Goal: Task Accomplishment & Management: Use online tool/utility

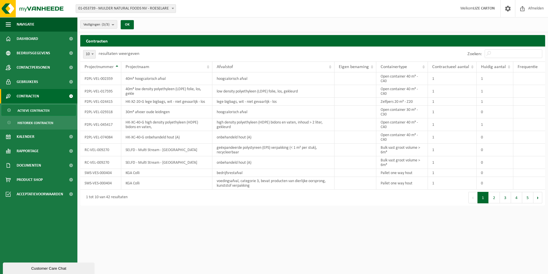
click at [93, 52] on span at bounding box center [93, 53] width 6 height 7
select select "100"
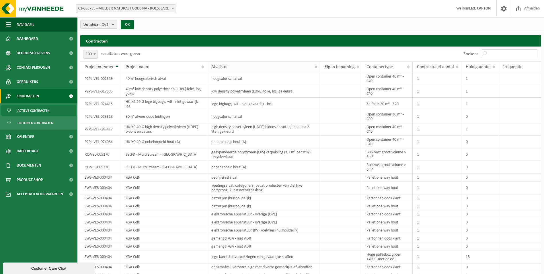
click at [275, 65] on div "Afvalstof" at bounding box center [262, 67] width 102 height 5
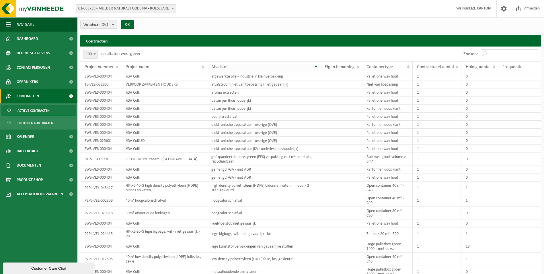
click at [275, 65] on div "Afvalstof" at bounding box center [262, 67] width 102 height 5
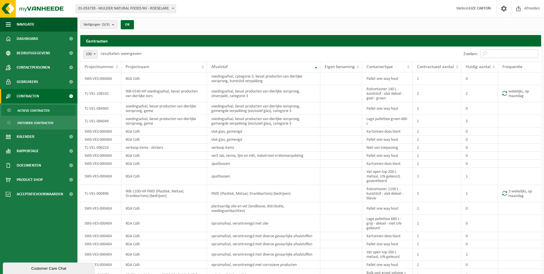
click at [509, 55] on input "Zoeken:" at bounding box center [510, 53] width 58 height 9
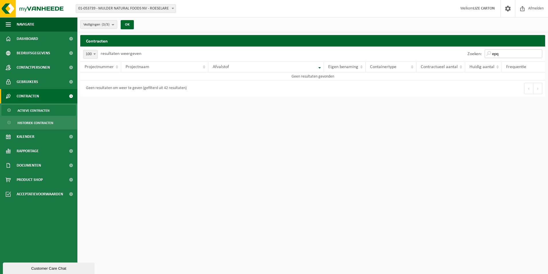
drag, startPoint x: 506, startPoint y: 56, endPoint x: 496, endPoint y: 56, distance: 10.0
click at [496, 56] on input "epq" at bounding box center [514, 53] width 58 height 9
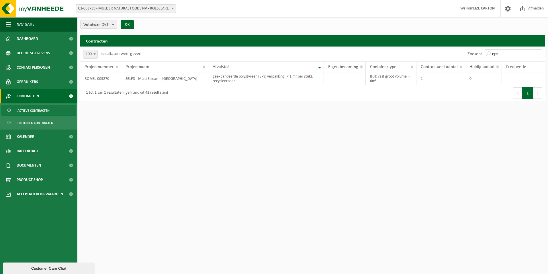
drag, startPoint x: 205, startPoint y: 148, endPoint x: 186, endPoint y: 119, distance: 34.6
click at [205, 148] on html "Vestiging: 01-053739 - MULDER NATURAL FOODS NV - ROESELARE 02-009669 - EUTRACO …" at bounding box center [274, 137] width 548 height 274
drag, startPoint x: 435, startPoint y: 130, endPoint x: 493, endPoint y: 81, distance: 76.7
click at [435, 130] on html "Vestiging: 01-053739 - MULDER NATURAL FOODS NV - ROESELARE 02-009669 - EUTRACO …" at bounding box center [274, 137] width 548 height 274
click at [497, 54] on input "eps" at bounding box center [514, 53] width 58 height 9
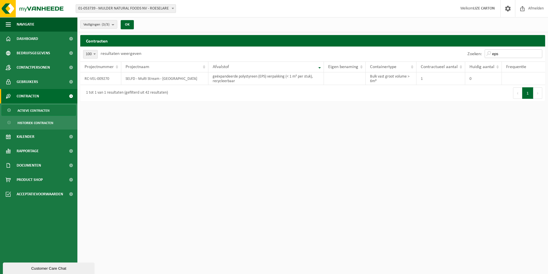
drag, startPoint x: 500, startPoint y: 53, endPoint x: 473, endPoint y: 52, distance: 27.0
click at [473, 52] on div "Zoeken: eps" at bounding box center [505, 53] width 81 height 15
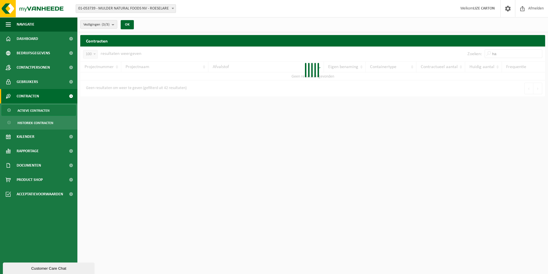
type input "h"
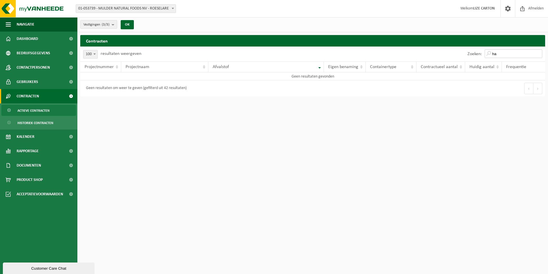
type input "h"
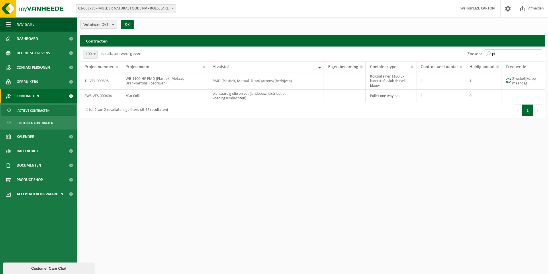
type input "p"
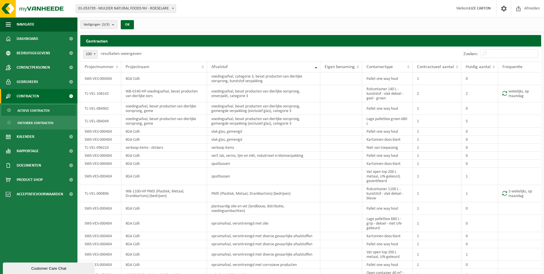
click at [295, 44] on h2 "Contracten" at bounding box center [310, 40] width 461 height 11
click at [437, 65] on span "Contractueel aantal" at bounding box center [435, 67] width 37 height 5
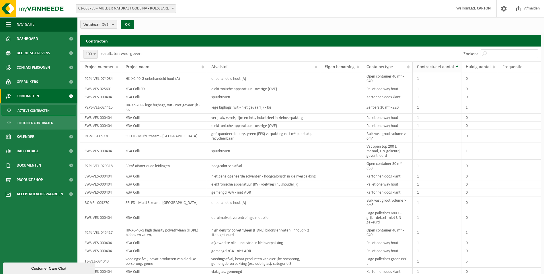
click at [437, 65] on span "Contractueel aantal" at bounding box center [435, 67] width 37 height 5
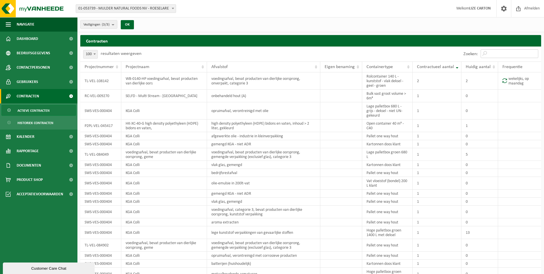
click at [521, 52] on input "Zoeken:" at bounding box center [510, 53] width 58 height 9
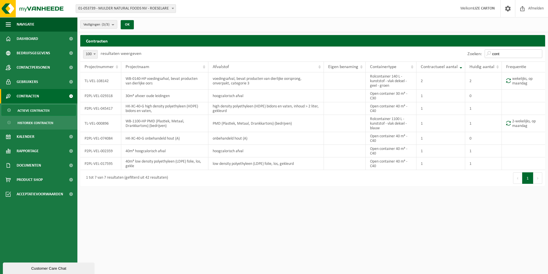
drag, startPoint x: 512, startPoint y: 52, endPoint x: 466, endPoint y: 51, distance: 46.2
click at [466, 51] on div "Zoeken: cont" at bounding box center [505, 53] width 81 height 15
click at [502, 54] on input "cont" at bounding box center [514, 53] width 58 height 9
drag, startPoint x: 502, startPoint y: 54, endPoint x: 476, endPoint y: 54, distance: 26.4
click at [476, 54] on div "Zoeken: cont" at bounding box center [505, 53] width 81 height 15
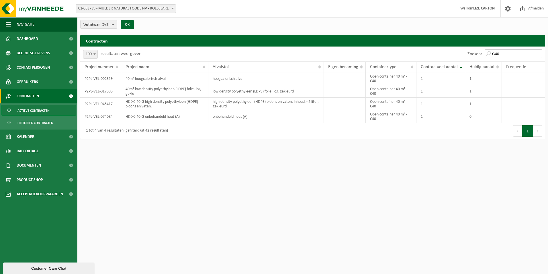
click at [505, 52] on input "C40" at bounding box center [514, 53] width 58 height 9
type input "C"
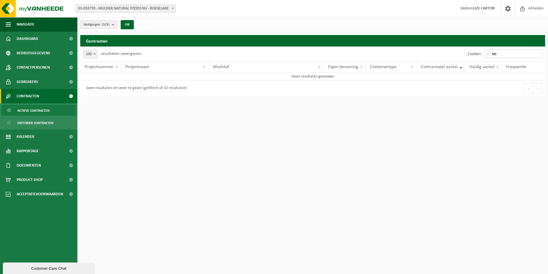
drag, startPoint x: 477, startPoint y: 49, endPoint x: 467, endPoint y: 49, distance: 10.0
click at [466, 49] on div "Zoeken: bb" at bounding box center [505, 53] width 81 height 15
drag, startPoint x: 502, startPoint y: 55, endPoint x: 475, endPoint y: 55, distance: 27.2
click at [475, 55] on div "Zoeken: bb" at bounding box center [505, 53] width 81 height 15
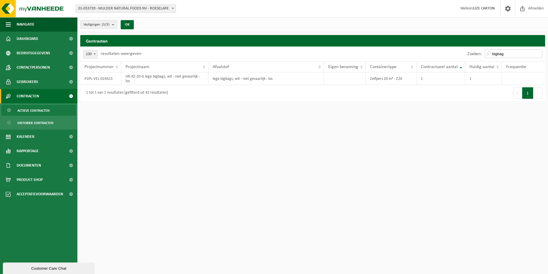
drag, startPoint x: 508, startPoint y: 52, endPoint x: 463, endPoint y: 52, distance: 44.7
click at [463, 52] on div "Zoeken: bigbag" at bounding box center [429, 53] width 233 height 15
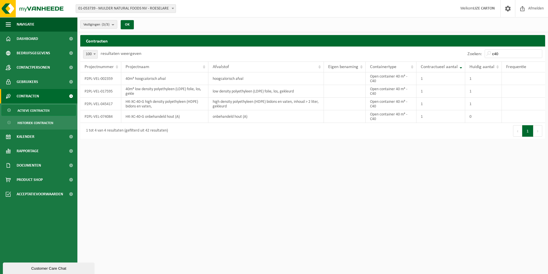
click at [433, 169] on html "Vestiging: 01-053739 - MULDER NATURAL FOODS NV - ROESELARE 02-009669 - EUTRACO …" at bounding box center [274, 137] width 548 height 274
drag, startPoint x: 502, startPoint y: 52, endPoint x: 506, endPoint y: 52, distance: 4.0
click at [502, 52] on input "c40" at bounding box center [514, 53] width 58 height 9
click at [451, 56] on div "Zoeken: c40" at bounding box center [429, 53] width 233 height 15
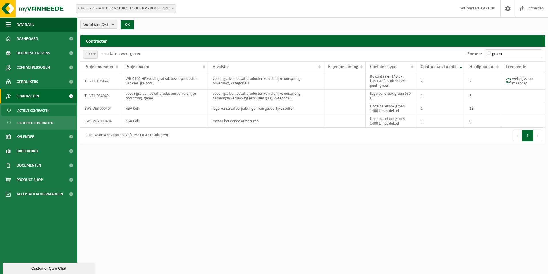
drag, startPoint x: 417, startPoint y: 154, endPoint x: 423, endPoint y: 147, distance: 9.1
click at [417, 154] on html "Vestiging: 01-053739 - MULDER NATURAL FOODS NV - ROESELARE 02-009669 - EUTRACO …" at bounding box center [274, 137] width 548 height 274
drag, startPoint x: 509, startPoint y: 54, endPoint x: 481, endPoint y: 54, distance: 27.8
click at [481, 54] on div "Zoeken: groen" at bounding box center [505, 53] width 81 height 15
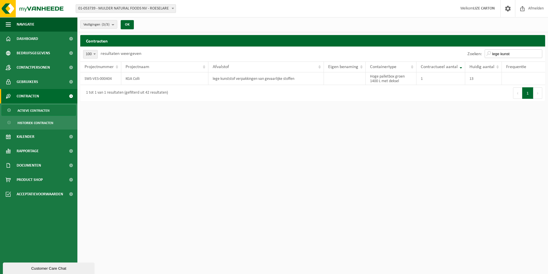
drag, startPoint x: 517, startPoint y: 51, endPoint x: 475, endPoint y: 51, distance: 41.3
click at [475, 51] on div "Zoeken: lege kunst" at bounding box center [505, 53] width 81 height 15
click at [519, 54] on input "lege kunst" at bounding box center [514, 53] width 58 height 9
drag, startPoint x: 508, startPoint y: 53, endPoint x: 471, endPoint y: 53, distance: 37.0
click at [471, 53] on div "Zoeken: lege kunst" at bounding box center [505, 53] width 81 height 15
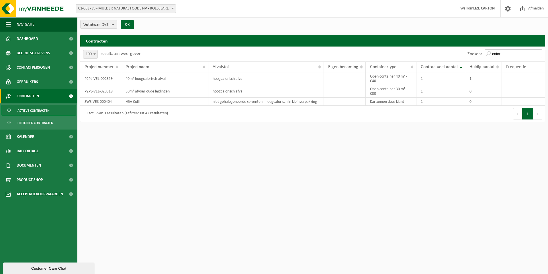
drag, startPoint x: 521, startPoint y: 54, endPoint x: 516, endPoint y: 54, distance: 4.3
click at [521, 54] on input "calor" at bounding box center [514, 53] width 58 height 9
drag, startPoint x: 516, startPoint y: 54, endPoint x: 490, endPoint y: 54, distance: 26.1
click at [491, 54] on input "calor" at bounding box center [514, 53] width 58 height 9
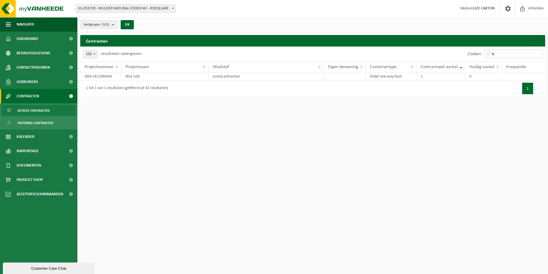
type input "t"
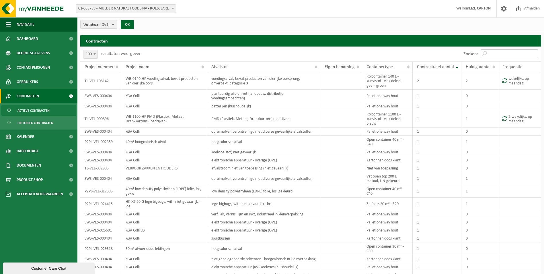
type input "l"
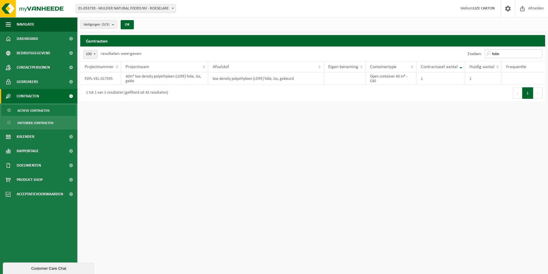
drag, startPoint x: 512, startPoint y: 51, endPoint x: 473, endPoint y: 54, distance: 38.2
click at [473, 54] on div "Zoeken: folie" at bounding box center [505, 53] width 81 height 15
drag, startPoint x: 500, startPoint y: 53, endPoint x: 473, endPoint y: 54, distance: 27.2
click at [473, 54] on div "Zoeken: hdpe" at bounding box center [505, 53] width 81 height 15
drag, startPoint x: 504, startPoint y: 55, endPoint x: 504, endPoint y: 52, distance: 3.3
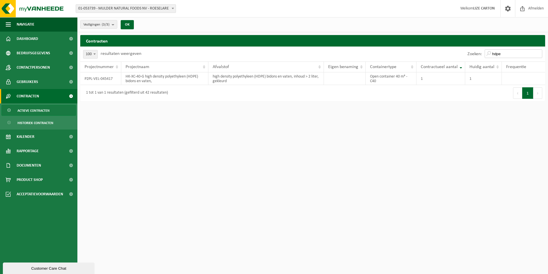
click at [504, 55] on input "hdpe" at bounding box center [514, 53] width 58 height 9
drag, startPoint x: 504, startPoint y: 52, endPoint x: 480, endPoint y: 52, distance: 24.1
click at [480, 52] on div "Zoeken: hdpe" at bounding box center [505, 53] width 81 height 15
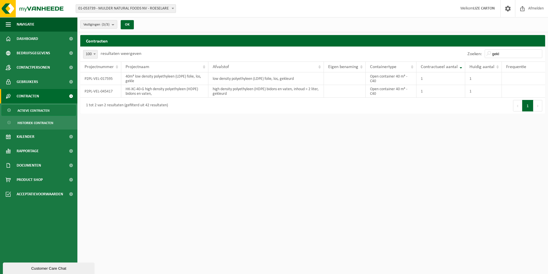
drag, startPoint x: 437, startPoint y: 175, endPoint x: 348, endPoint y: 258, distance: 122.0
click at [437, 175] on html "Vestiging: 01-053739 - MULDER NATURAL FOODS NV - ROESELARE 02-009669 - EUTRACO …" at bounding box center [274, 137] width 548 height 274
drag, startPoint x: 479, startPoint y: 54, endPoint x: 432, endPoint y: 54, distance: 47.0
click at [432, 54] on div "Zoeken: gekl" at bounding box center [429, 53] width 233 height 15
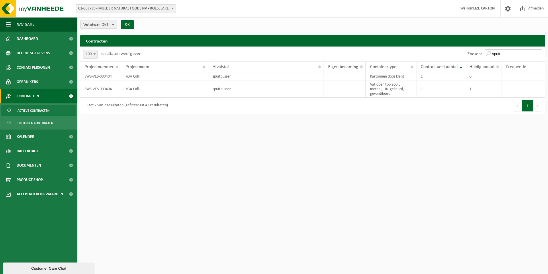
drag, startPoint x: 511, startPoint y: 53, endPoint x: 507, endPoint y: 54, distance: 3.6
click at [511, 53] on input "spuit" at bounding box center [514, 53] width 58 height 9
drag, startPoint x: 507, startPoint y: 54, endPoint x: 467, endPoint y: 54, distance: 40.4
click at [467, 54] on div "Zoeken: spuit" at bounding box center [505, 53] width 81 height 15
type input "s"
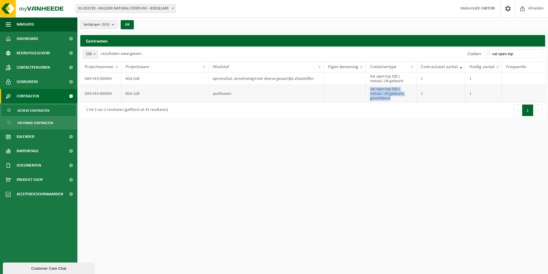
drag, startPoint x: 371, startPoint y: 87, endPoint x: 403, endPoint y: 101, distance: 34.4
click at [403, 101] on td "Vat open top 200 L metaal, UN-gekeurd, geventileerd" at bounding box center [391, 93] width 51 height 17
copy td "Vat open top 200 L metaal, UN-gekeurd, geventileerd"
drag, startPoint x: 527, startPoint y: 57, endPoint x: 517, endPoint y: 56, distance: 10.0
click at [526, 57] on input "vat open top" at bounding box center [514, 53] width 58 height 9
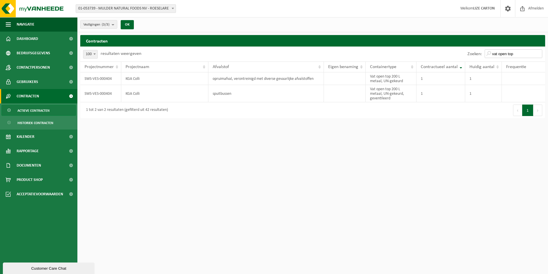
drag, startPoint x: 518, startPoint y: 54, endPoint x: 451, endPoint y: 50, distance: 67.0
click at [451, 50] on div "Zoeken: vat open top" at bounding box center [429, 53] width 233 height 15
paste input "Vat open top 200 L metaal, UN-gekeurd, geventileerd"
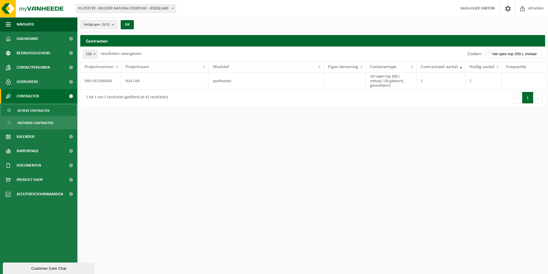
drag, startPoint x: 420, startPoint y: 126, endPoint x: 473, endPoint y: 48, distance: 94.6
click at [420, 126] on html "Vestiging: 01-053739 - MULDER NATURAL FOODS NV - ROESELARE 02-009669 - EUTRACO …" at bounding box center [274, 137] width 548 height 274
click at [506, 52] on input "Vat open top 200 L metaal, UN-gekeurd, geventileerd" at bounding box center [514, 53] width 58 height 9
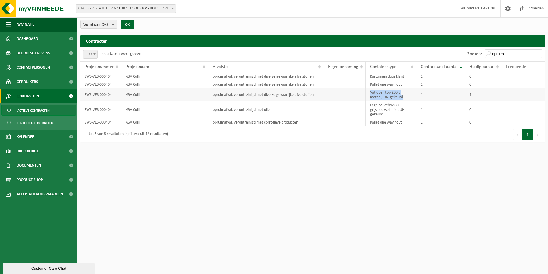
drag, startPoint x: 406, startPoint y: 97, endPoint x: 365, endPoint y: 92, distance: 41.3
click at [365, 92] on tr "SWS-VES-000404 KGA Colli opruimafval, verontreinigd met diverse gevaarlijke afv…" at bounding box center [312, 94] width 465 height 13
copy tr "Vat open top 200 L metaal, UN-gekeurd"
click at [500, 54] on input "opruim" at bounding box center [514, 53] width 58 height 9
drag, startPoint x: 505, startPoint y: 54, endPoint x: 478, endPoint y: 54, distance: 26.4
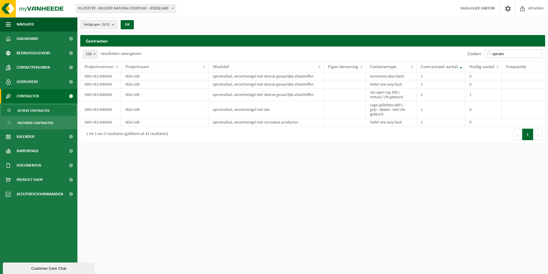
click at [478, 54] on div "Zoeken: opruim" at bounding box center [505, 53] width 81 height 15
paste input "Vat open top 200 L metaal, UN-gekeurd"
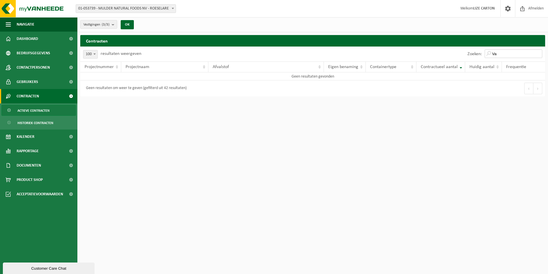
type input "V"
paste input "Vat open top 200 L metaal, UN-gekeurd"
type input "V"
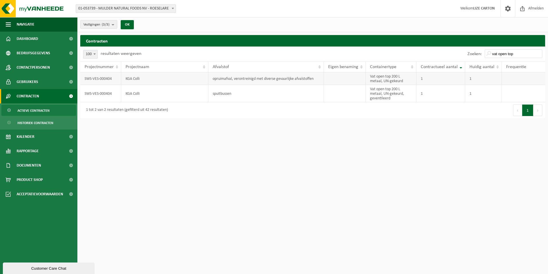
drag, startPoint x: 470, startPoint y: 170, endPoint x: 508, endPoint y: 75, distance: 102.0
click at [470, 170] on html "Vestiging: 01-053739 - MULDER NATURAL FOODS NV - ROESELARE 02-009669 - EUTRACO …" at bounding box center [274, 137] width 548 height 274
click at [518, 54] on input "vat open top" at bounding box center [514, 53] width 58 height 9
drag, startPoint x: 515, startPoint y: 52, endPoint x: 424, endPoint y: 59, distance: 91.1
click at [428, 54] on div "Zoeken: vat open top" at bounding box center [429, 53] width 233 height 15
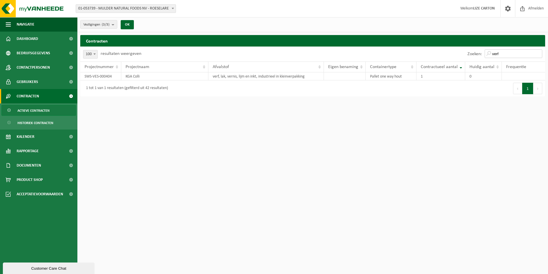
drag, startPoint x: 502, startPoint y: 53, endPoint x: 472, endPoint y: 55, distance: 29.9
click at [472, 55] on div "Zoeken: verf" at bounding box center [505, 53] width 81 height 15
type input "l"
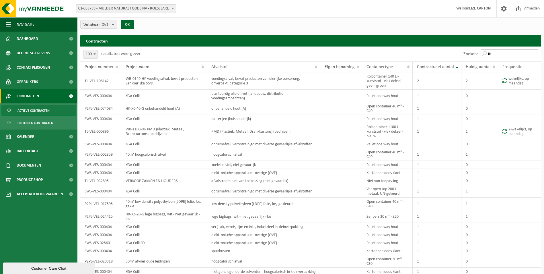
type input "i"
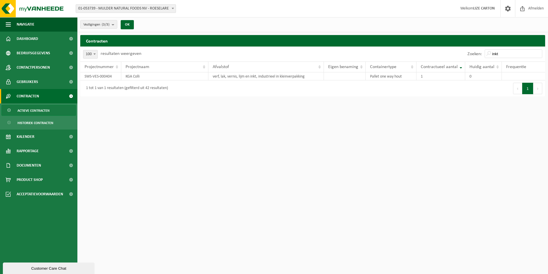
drag, startPoint x: 499, startPoint y: 112, endPoint x: 501, endPoint y: 57, distance: 55.1
click at [499, 112] on html "Vestiging: 01-053739 - MULDER NATURAL FOODS NV - ROESELARE 02-009669 - EUTRACO …" at bounding box center [274, 137] width 548 height 274
drag, startPoint x: 502, startPoint y: 55, endPoint x: 465, endPoint y: 54, distance: 37.0
click at [465, 54] on div "Zoeken: inkt" at bounding box center [505, 53] width 81 height 15
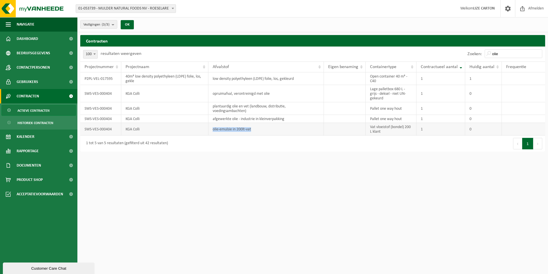
drag, startPoint x: 256, startPoint y: 128, endPoint x: 208, endPoint y: 126, distance: 47.9
click at [208, 126] on tr "SWS-VES-000404 KGA Colli olie-emulsie in 200lt-vat Vat vloeistof (bondel) 200 L…" at bounding box center [312, 129] width 465 height 13
copy tr "olie-emulsie in 200lt-vat"
click at [498, 58] on div "Zoeken: olie" at bounding box center [505, 53] width 81 height 15
drag, startPoint x: 503, startPoint y: 54, endPoint x: 455, endPoint y: 53, distance: 47.9
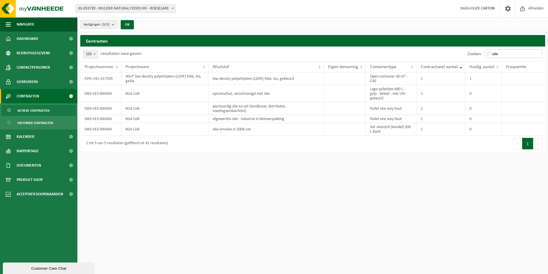
click at [455, 53] on div "Zoeken: olie" at bounding box center [429, 53] width 233 height 15
paste input "olie-emulsie in 200lt-vat"
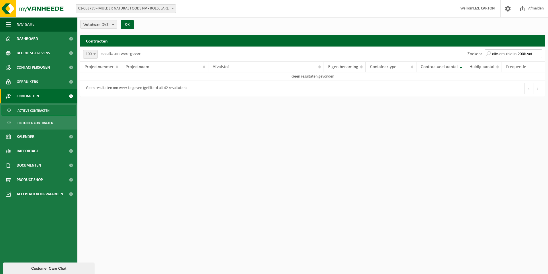
drag, startPoint x: 498, startPoint y: 53, endPoint x: 464, endPoint y: 54, distance: 33.3
click at [455, 54] on div "Zoeken: olie-emulsie in 200lt-vat" at bounding box center [429, 53] width 233 height 15
click at [243, 223] on html "Vestiging: 01-053739 - MULDER NATURAL FOODS NV - ROESELARE 02-009669 - EUTRACO …" at bounding box center [274, 137] width 548 height 274
click at [513, 53] on input "olie-emulsie in 200lt-vat" at bounding box center [514, 53] width 58 height 9
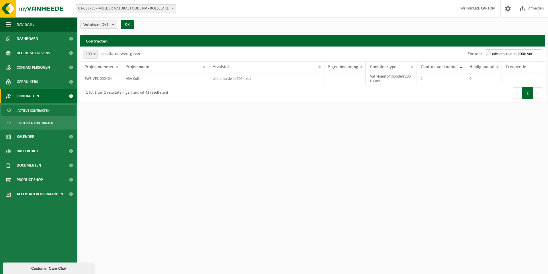
click at [513, 53] on input "olie-emulsie in 200lt-vat" at bounding box center [514, 53] width 58 height 9
drag, startPoint x: 506, startPoint y: 53, endPoint x: 459, endPoint y: 54, distance: 46.5
click at [459, 54] on div "Zoeken: onbehan" at bounding box center [429, 53] width 233 height 15
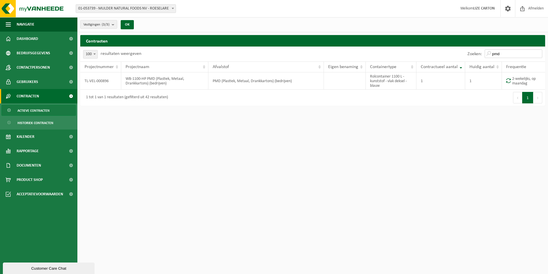
click at [512, 54] on input "pmd" at bounding box center [514, 53] width 58 height 9
drag, startPoint x: 515, startPoint y: 53, endPoint x: 449, endPoint y: 52, distance: 66.3
click at [449, 52] on div "Zoeken: pmd" at bounding box center [429, 53] width 233 height 15
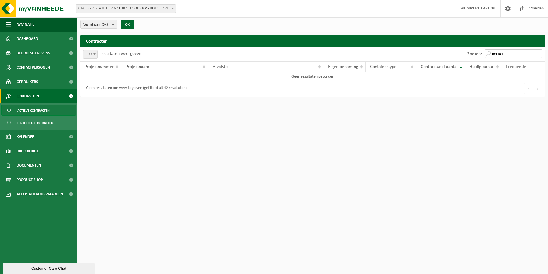
drag, startPoint x: 507, startPoint y: 56, endPoint x: 459, endPoint y: 55, distance: 48.5
click at [459, 55] on div "Zoeken: keuken" at bounding box center [429, 53] width 233 height 15
drag, startPoint x: 510, startPoint y: 53, endPoint x: 464, endPoint y: 51, distance: 46.5
click at [464, 51] on div "Zoeken: ete" at bounding box center [429, 53] width 233 height 15
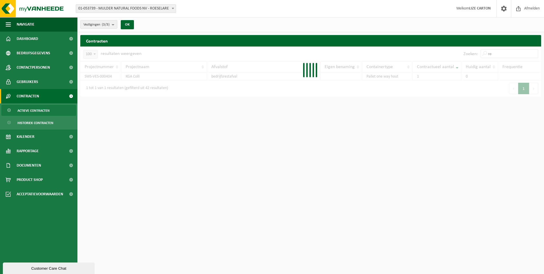
type input "r"
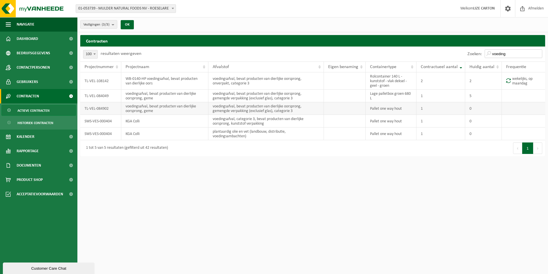
type input "voeding"
click at [509, 55] on input "voeding" at bounding box center [514, 53] width 58 height 9
drag, startPoint x: 515, startPoint y: 52, endPoint x: 424, endPoint y: 46, distance: 91.1
click at [424, 46] on div "Zoeken: voeding" at bounding box center [429, 53] width 233 height 15
click at [538, 54] on input "voeding" at bounding box center [514, 53] width 58 height 9
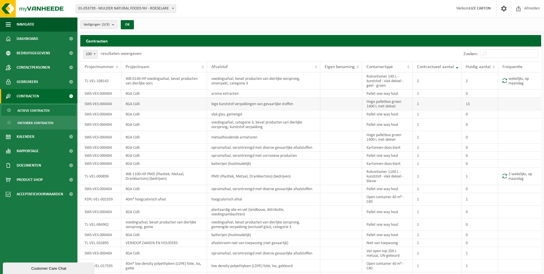
click at [473, 103] on td "13" at bounding box center [479, 104] width 37 height 13
click at [491, 54] on input "Zoeken:" at bounding box center [510, 53] width 58 height 9
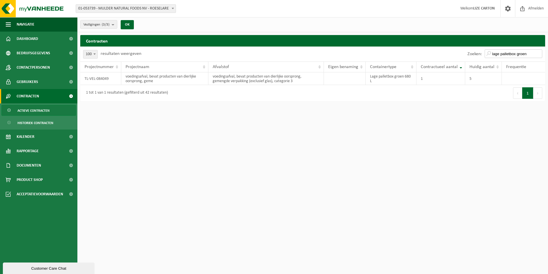
type input "lage palletbox groen"
click at [30, 150] on span "Rapportage" at bounding box center [28, 151] width 22 height 14
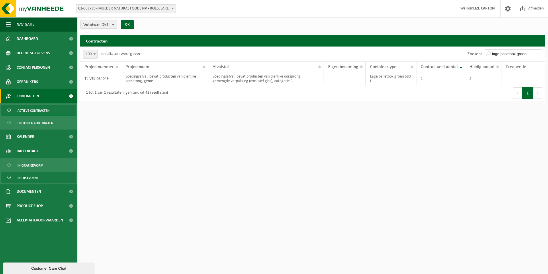
click at [33, 178] on span "In lijstvorm" at bounding box center [27, 177] width 20 height 11
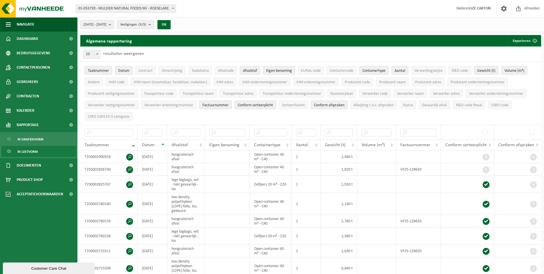
click at [127, 69] on span "Datum" at bounding box center [123, 71] width 11 height 4
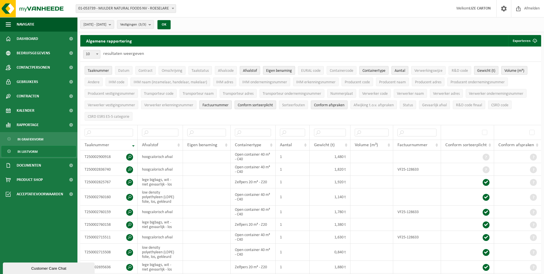
click at [214, 105] on span "Factuurnummer" at bounding box center [215, 105] width 26 height 4
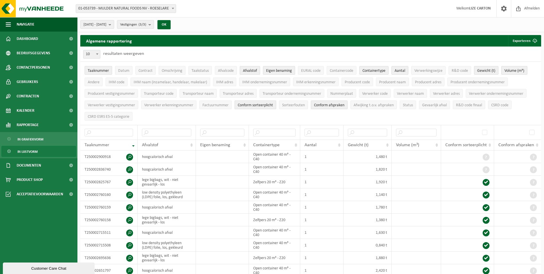
click at [261, 107] on button "Conform sorteerplicht" at bounding box center [256, 104] width 42 height 9
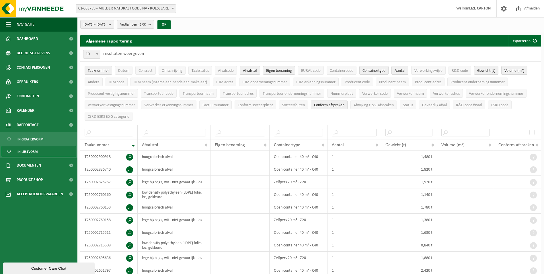
click at [339, 104] on span "Conform afspraken" at bounding box center [329, 105] width 30 height 4
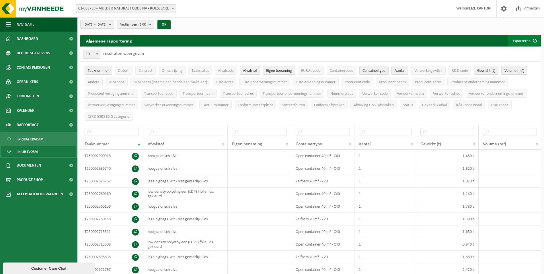
click at [527, 43] on button "Exporteren" at bounding box center [524, 40] width 32 height 11
click at [514, 53] on link "Enkel mijn selectie" at bounding box center [514, 51] width 52 height 11
click at [106, 28] on span "2025-05-01 - 2025-10-10" at bounding box center [94, 24] width 23 height 9
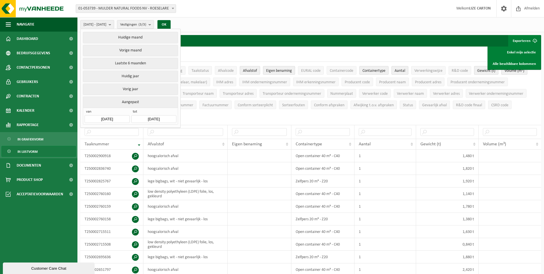
click at [128, 103] on button "Aangepast" at bounding box center [130, 101] width 95 height 11
click at [119, 115] on input "2025-05-01" at bounding box center [107, 119] width 45 height 8
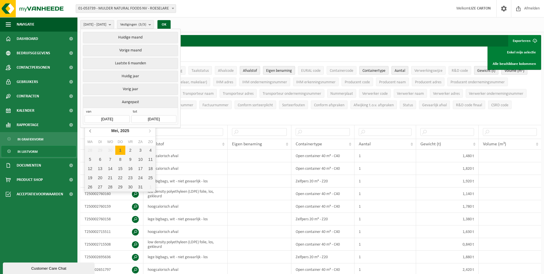
click at [89, 131] on icon at bounding box center [90, 130] width 9 height 9
click at [108, 150] on div "1" at bounding box center [110, 149] width 10 height 9
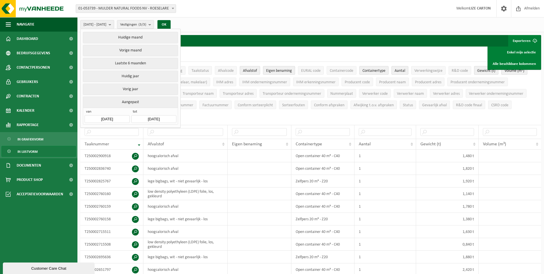
click at [456, 35] on div "Algemene rapportering Exporteren Enkel mijn selectie Alle beschikbare kolommen" at bounding box center [310, 40] width 461 height 11
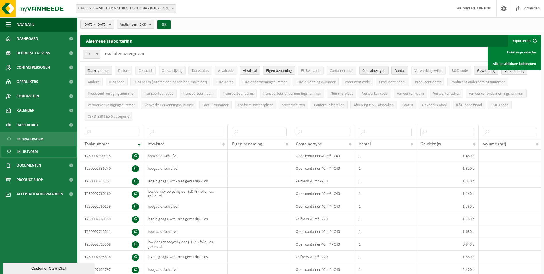
click at [525, 42] on button "Exporteren" at bounding box center [524, 40] width 32 height 11
click at [524, 39] on button "Exporteren" at bounding box center [524, 40] width 32 height 11
click at [522, 52] on link "Enkel mijn selectie" at bounding box center [514, 51] width 52 height 11
click at [105, 26] on span "2025-01-01 - 2025-10-10" at bounding box center [94, 24] width 23 height 9
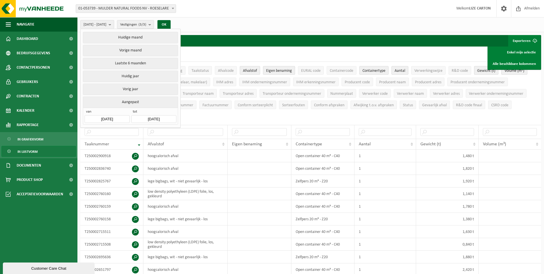
click at [128, 103] on button "Aangepast" at bounding box center [130, 101] width 95 height 11
click at [115, 117] on input "2025-01-01" at bounding box center [107, 119] width 45 height 8
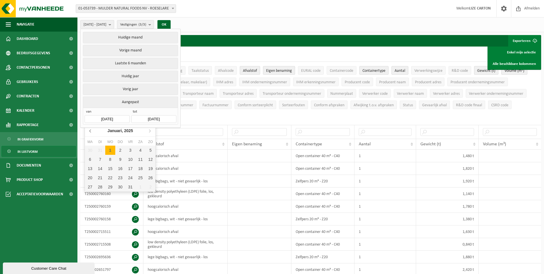
click at [89, 130] on icon at bounding box center [90, 130] width 9 height 9
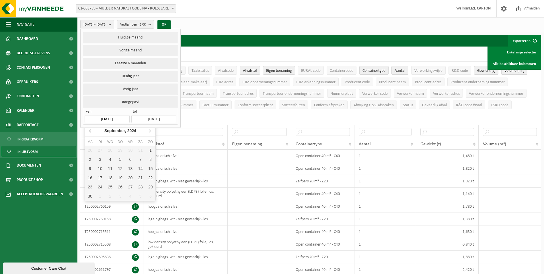
click at [89, 130] on icon at bounding box center [90, 130] width 9 height 9
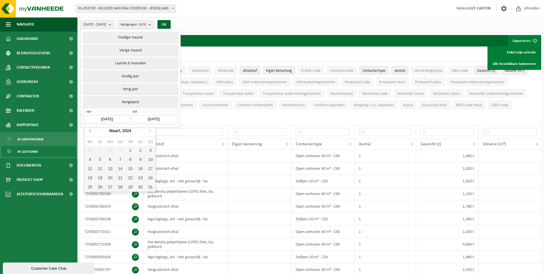
click at [89, 130] on icon at bounding box center [90, 130] width 9 height 9
click at [147, 130] on icon at bounding box center [149, 130] width 9 height 9
click at [90, 150] on div "1" at bounding box center [90, 149] width 10 height 9
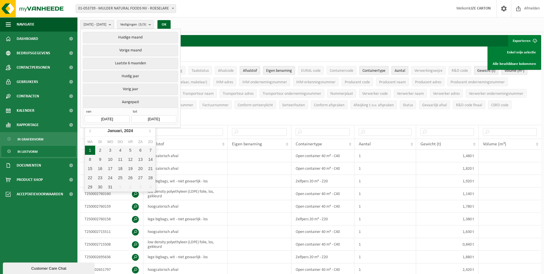
type input "2024-01-01"
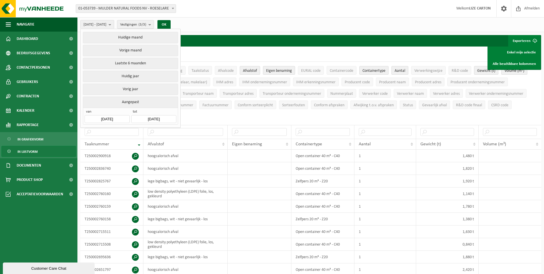
click at [150, 120] on input "2025-10-10" at bounding box center [153, 119] width 45 height 8
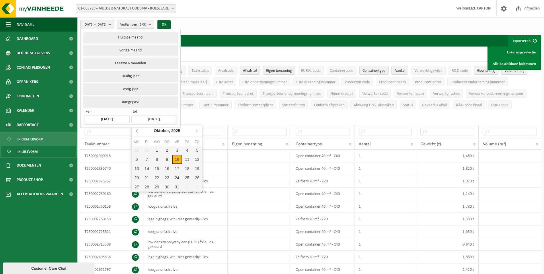
click at [139, 131] on icon at bounding box center [137, 130] width 9 height 9
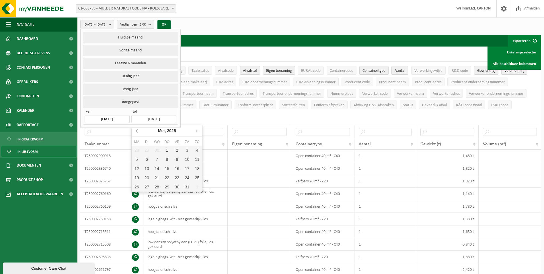
click at [139, 131] on icon at bounding box center [137, 130] width 9 height 9
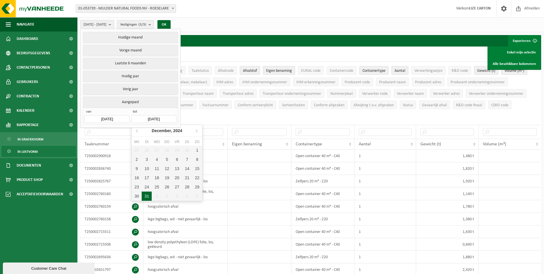
click at [146, 194] on div "31" at bounding box center [147, 195] width 10 height 9
type input "2024-12-31"
type input "2024-01-01"
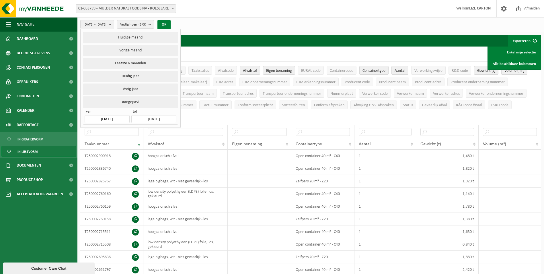
click at [171, 22] on button "OK" at bounding box center [163, 24] width 13 height 9
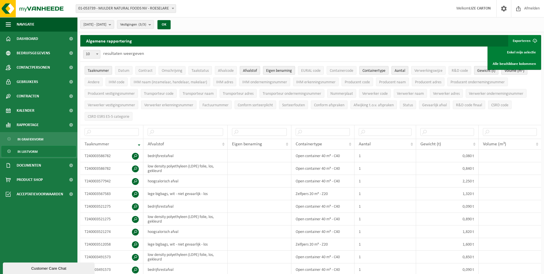
click at [522, 39] on button "Exporteren" at bounding box center [524, 40] width 32 height 11
click at [515, 51] on link "Enkel mijn selectie" at bounding box center [514, 51] width 52 height 11
